Goal: Information Seeking & Learning: Learn about a topic

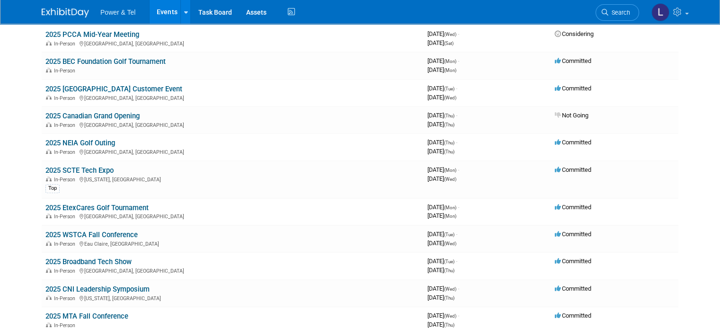
scroll to position [521, 0]
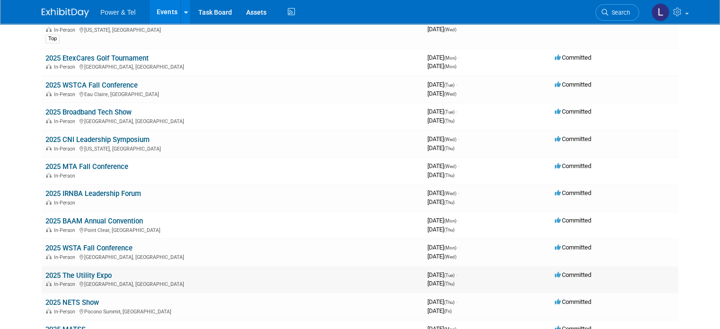
click at [108, 269] on td "2025 The Utility Expo In-Person Louisville, KY" at bounding box center [233, 279] width 382 height 27
click at [80, 271] on link "2025 The Utility Expo" at bounding box center [78, 275] width 66 height 9
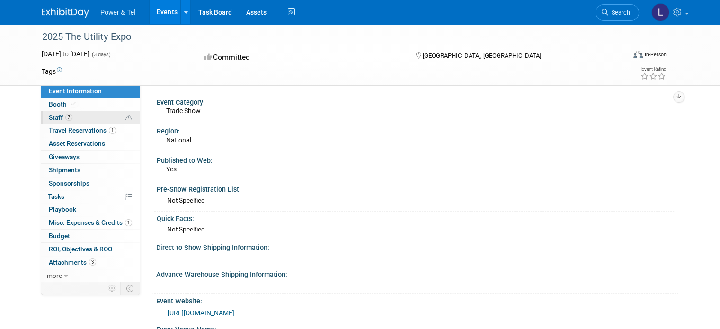
click at [68, 113] on link "7 Staff 7" at bounding box center [90, 117] width 98 height 13
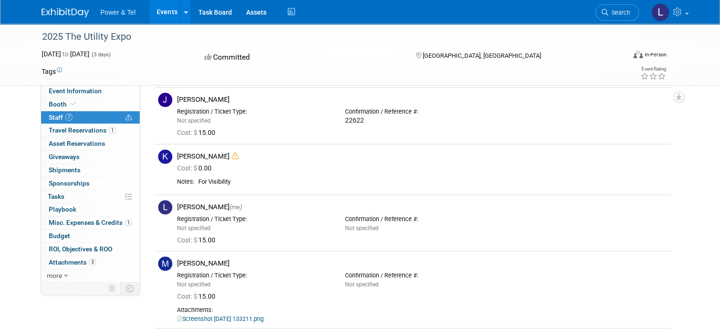
scroll to position [123, 0]
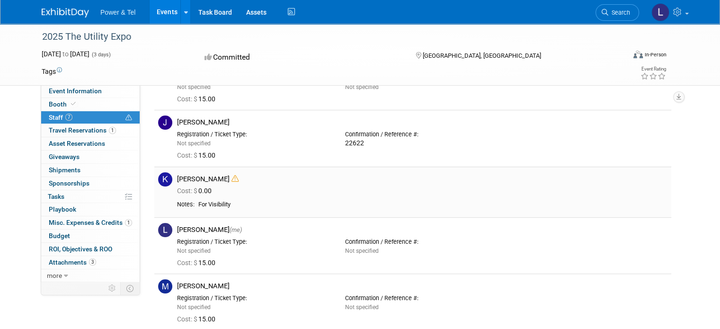
click at [232, 178] on icon at bounding box center [235, 178] width 7 height 7
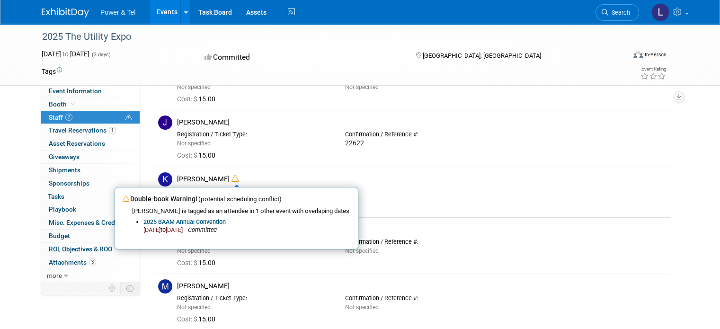
click at [302, 63] on div "Committed" at bounding box center [301, 57] width 199 height 17
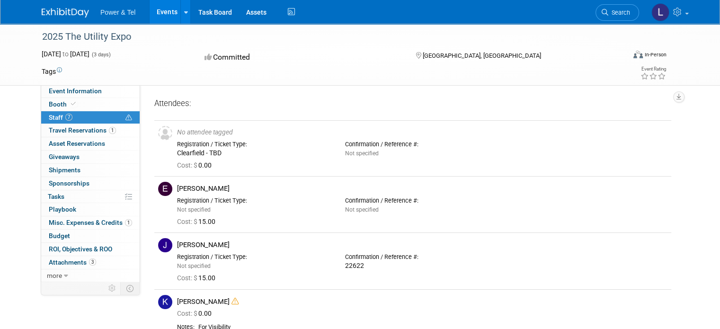
scroll to position [47, 0]
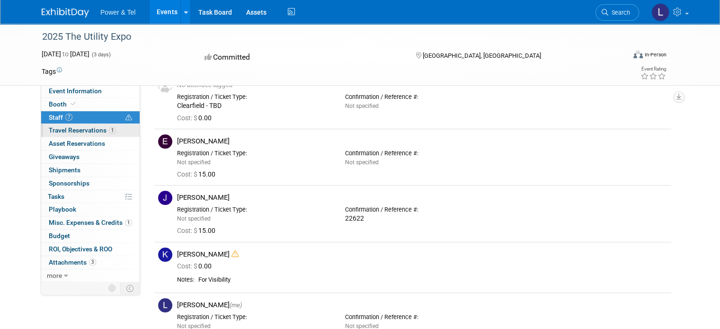
click at [59, 130] on span "Travel Reservations 1" at bounding box center [82, 130] width 67 height 8
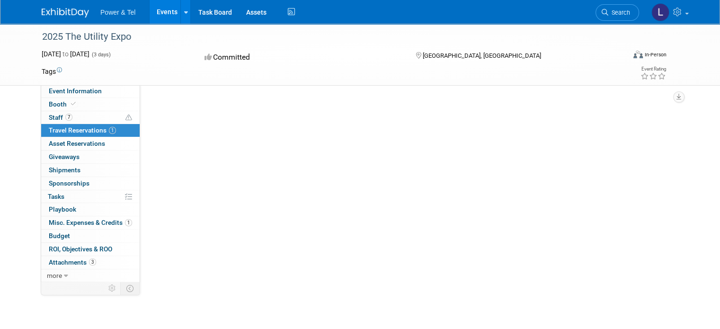
scroll to position [0, 0]
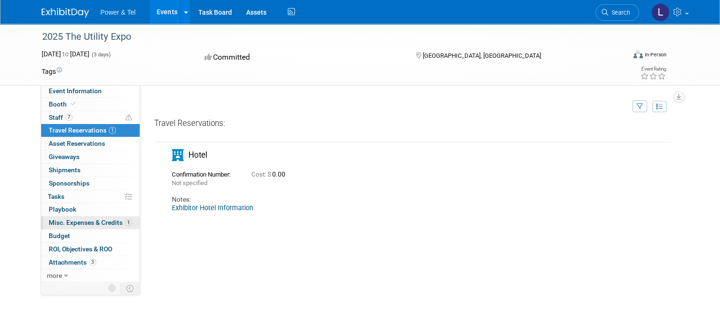
click at [69, 219] on span "Misc. Expenses & Credits 1" at bounding box center [90, 223] width 83 height 8
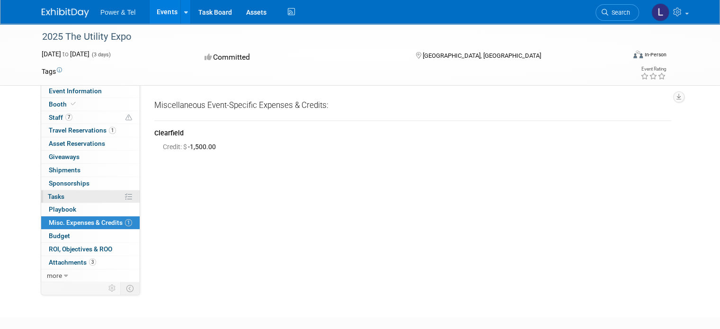
click at [67, 195] on link "0% Tasks 0%" at bounding box center [90, 196] width 98 height 13
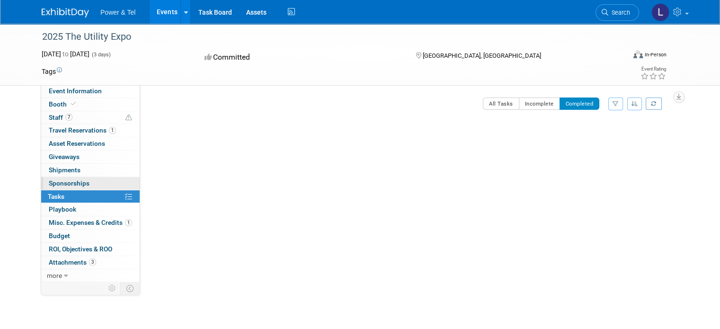
click at [72, 178] on link "0 Sponsorships 0" at bounding box center [90, 183] width 98 height 13
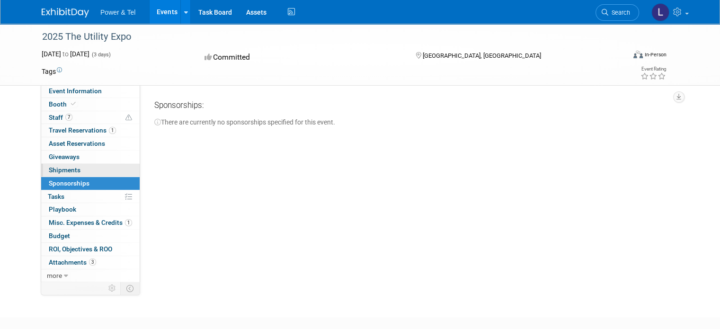
click at [71, 169] on span "Shipments 0" at bounding box center [65, 170] width 32 height 8
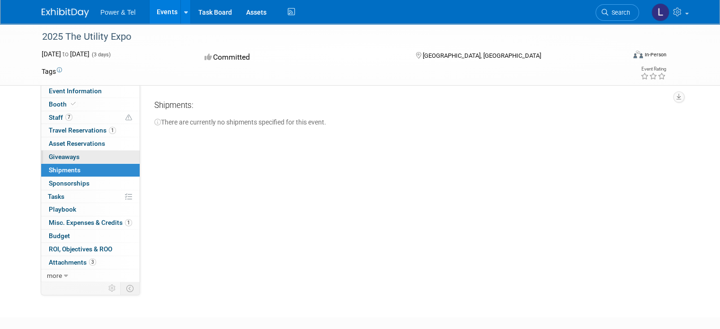
click at [68, 159] on span "Giveaways 0" at bounding box center [64, 157] width 31 height 8
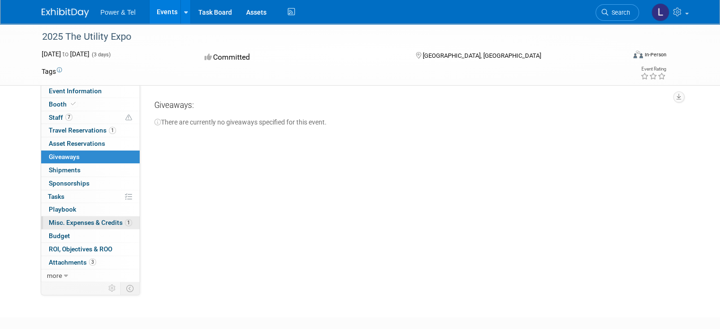
click at [63, 222] on span "Misc. Expenses & Credits 1" at bounding box center [90, 223] width 83 height 8
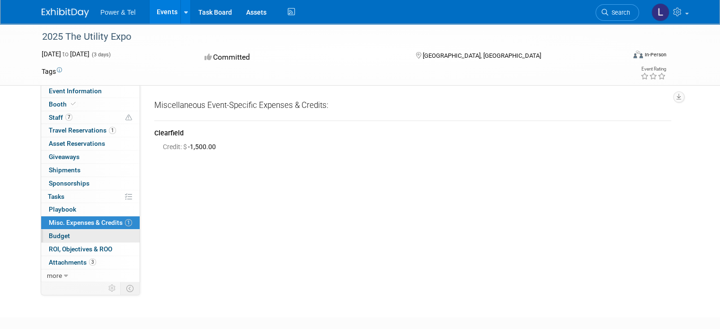
click at [57, 238] on span "Budget" at bounding box center [59, 236] width 21 height 8
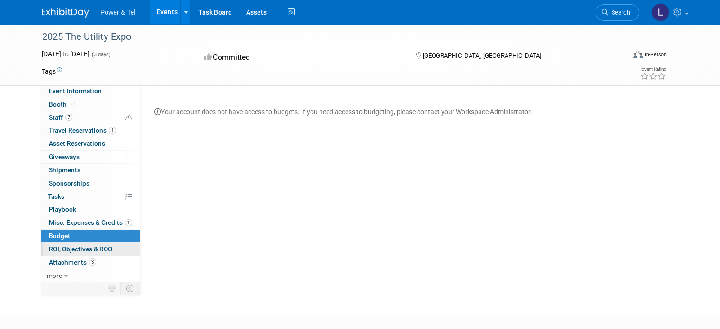
click at [58, 248] on span "ROI, Objectives & ROO 0" at bounding box center [80, 249] width 63 height 8
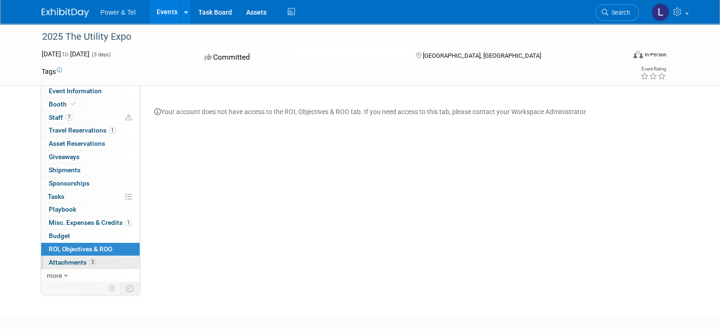
click at [60, 259] on span "Attachments 3" at bounding box center [72, 263] width 47 height 8
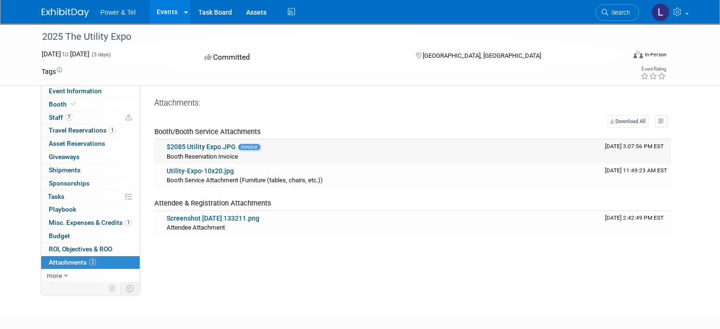
click at [203, 152] on div "Booth Reservation Invoice" at bounding box center [382, 156] width 431 height 9
click at [210, 145] on link "$2085 Utility Expo.JPG" at bounding box center [201, 147] width 69 height 8
click at [203, 167] on link "Utility-Expo-10x20.jpg" at bounding box center [200, 171] width 67 height 8
click at [195, 219] on link "Screenshot [DATE] 133211.png" at bounding box center [213, 219] width 93 height 8
click at [47, 276] on span "more" at bounding box center [54, 276] width 15 height 8
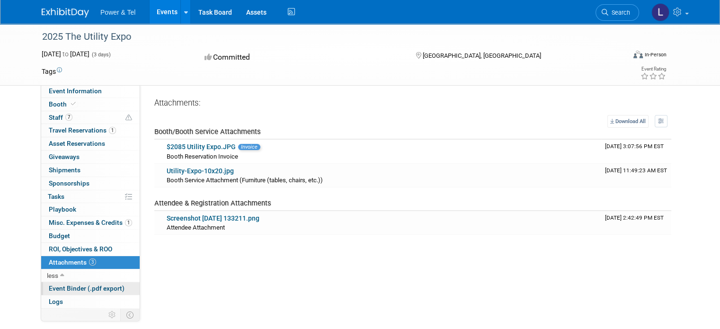
click at [57, 285] on span "Event Binder (.pdf export)" at bounding box center [87, 289] width 76 height 8
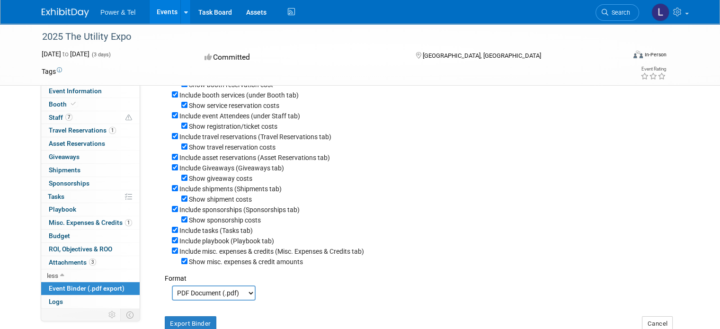
scroll to position [95, 0]
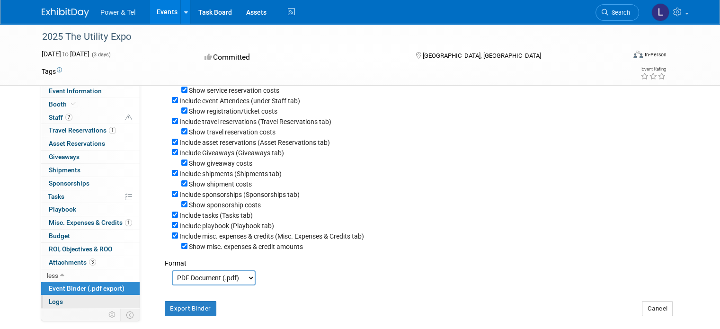
click at [49, 299] on span "Logs" at bounding box center [56, 302] width 14 height 8
